Goal: Find specific page/section: Find specific page/section

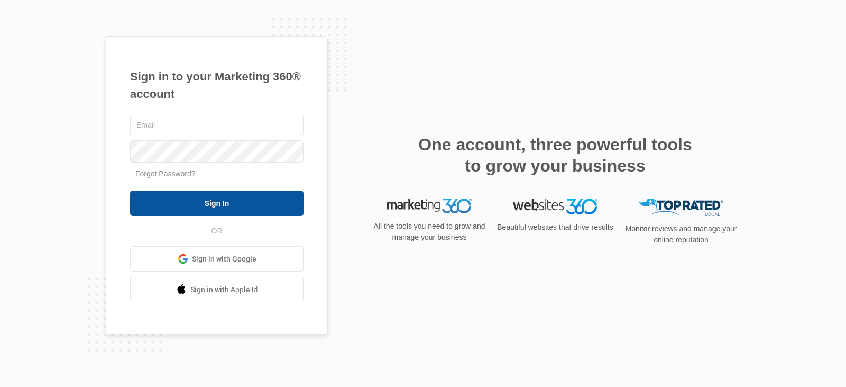
type input "[PERSON_NAME][EMAIL_ADDRESS][DOMAIN_NAME]"
click at [233, 203] on input "Sign In" at bounding box center [216, 202] width 173 height 25
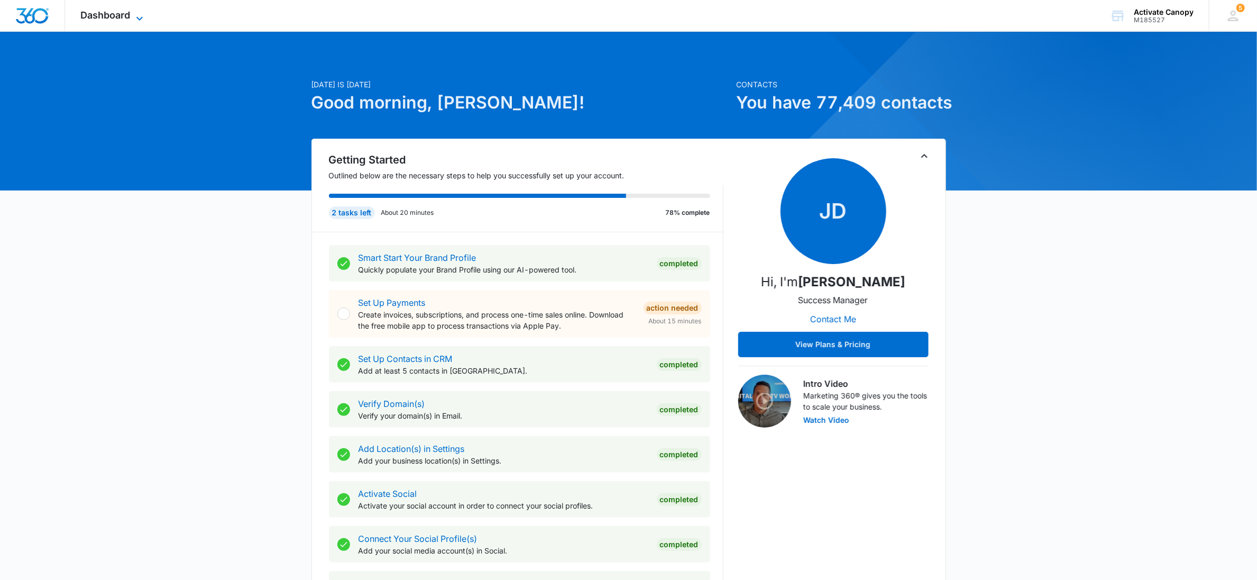
click at [105, 12] on span "Dashboard" at bounding box center [106, 15] width 50 height 11
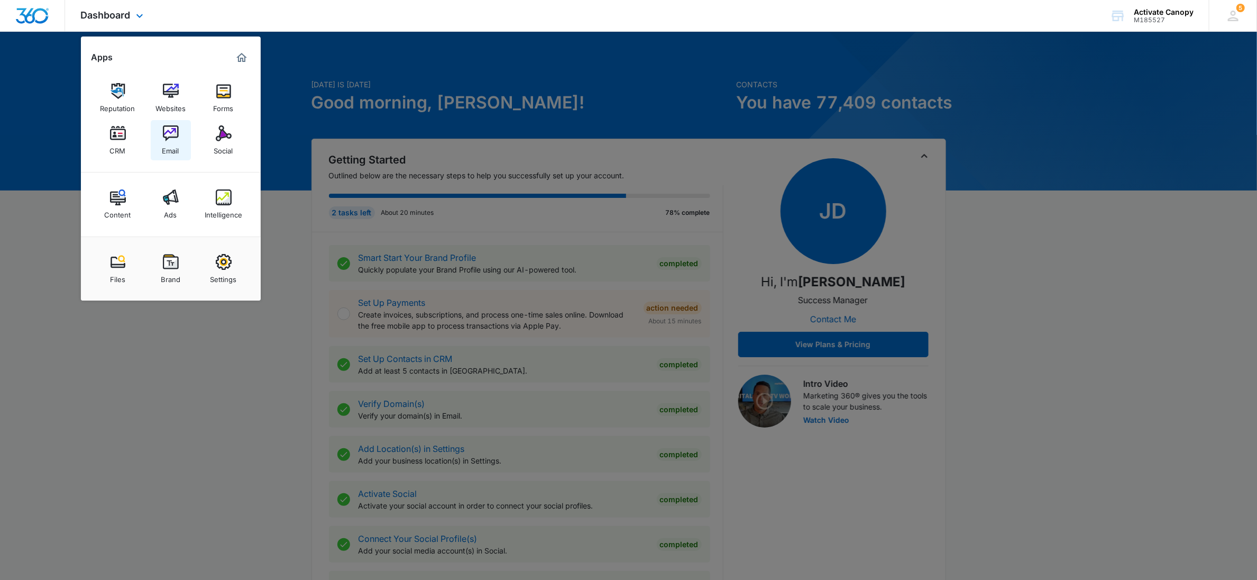
click at [170, 146] on div "Email" at bounding box center [170, 148] width 17 height 14
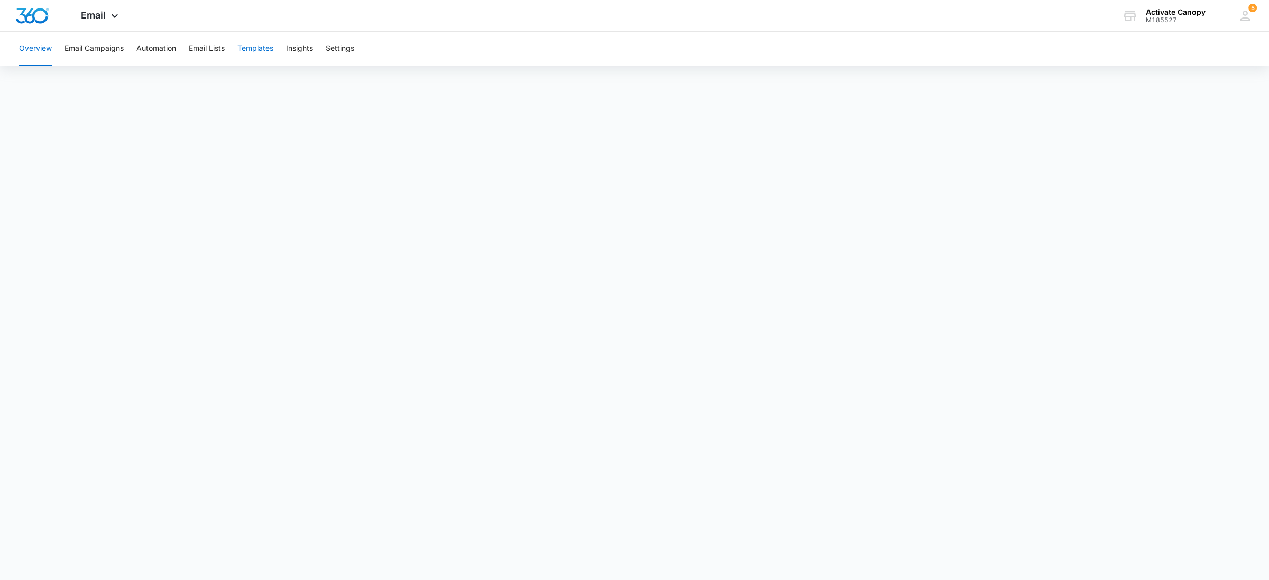
click at [259, 45] on button "Templates" at bounding box center [255, 49] width 36 height 34
click at [262, 50] on button "Templates" at bounding box center [255, 49] width 36 height 34
click at [166, 46] on button "Automation" at bounding box center [156, 49] width 40 height 34
click at [242, 48] on button "Templates" at bounding box center [255, 49] width 36 height 34
click at [313, 49] on button "Insights" at bounding box center [299, 49] width 27 height 34
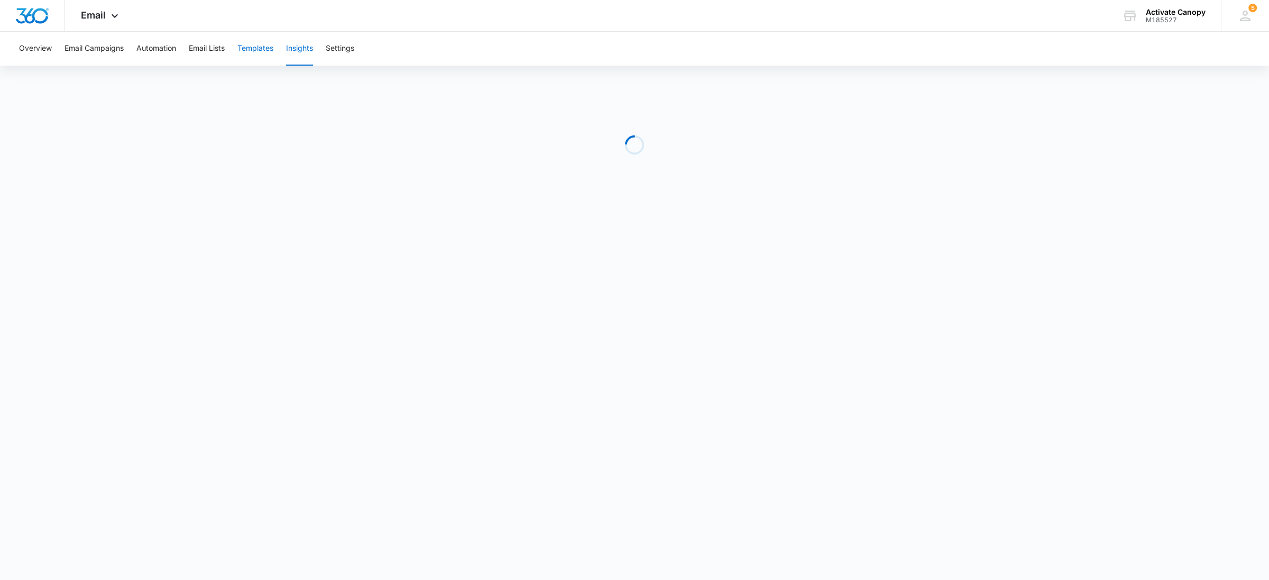
click at [267, 51] on button "Templates" at bounding box center [255, 49] width 36 height 34
click at [162, 42] on button "Automation" at bounding box center [156, 49] width 40 height 34
